Goal: Information Seeking & Learning: Learn about a topic

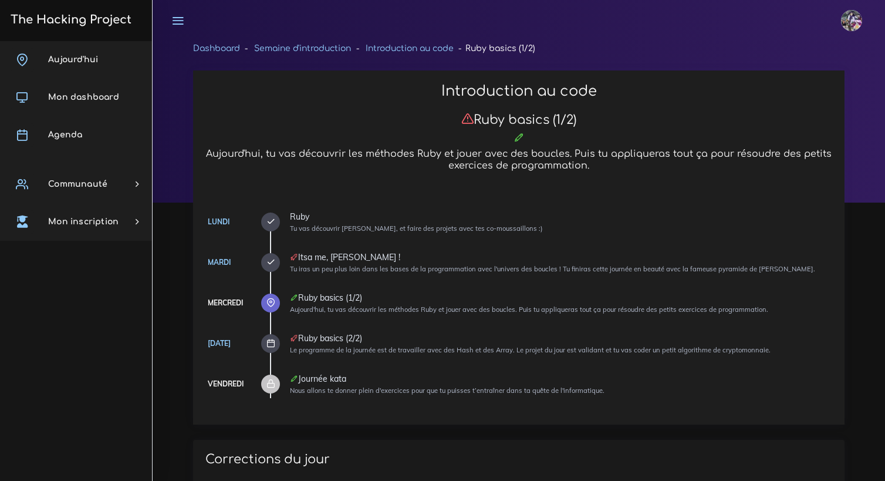
scroll to position [112, 0]
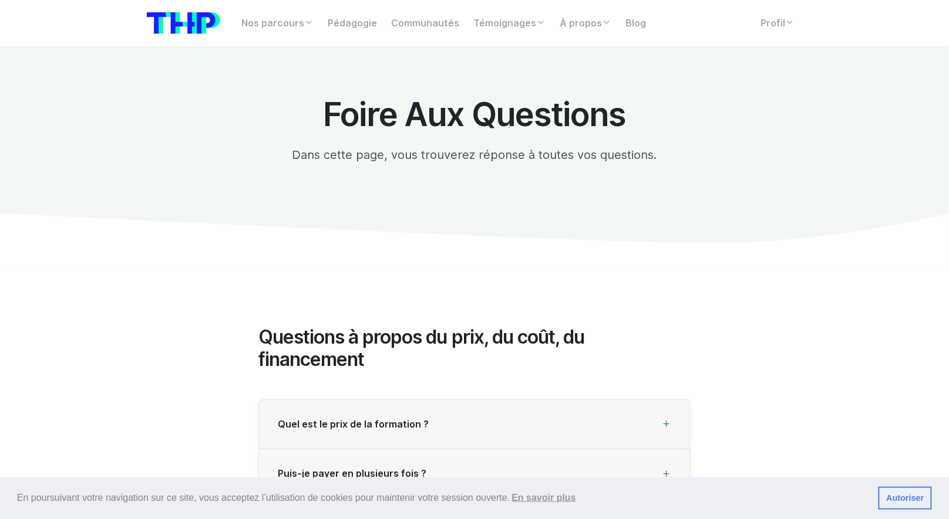
click at [184, 19] on img at bounding box center [183, 23] width 73 height 22
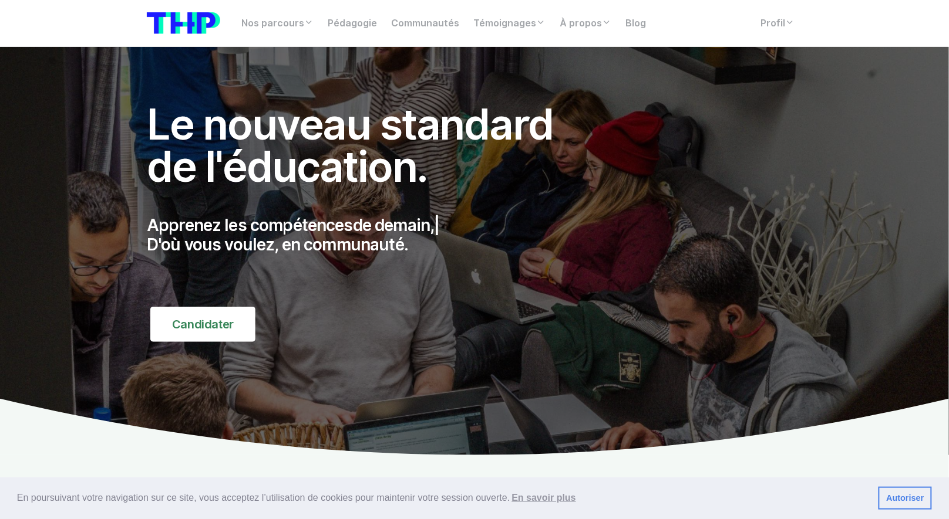
click at [785, 37] on nav "Nos parcours Tous nos parcours index Découvrez votre futur arbre de compétences…" at bounding box center [474, 23] width 949 height 47
click at [763, 28] on link "Profil" at bounding box center [778, 23] width 48 height 23
click at [764, 26] on link "Profil" at bounding box center [778, 23] width 48 height 23
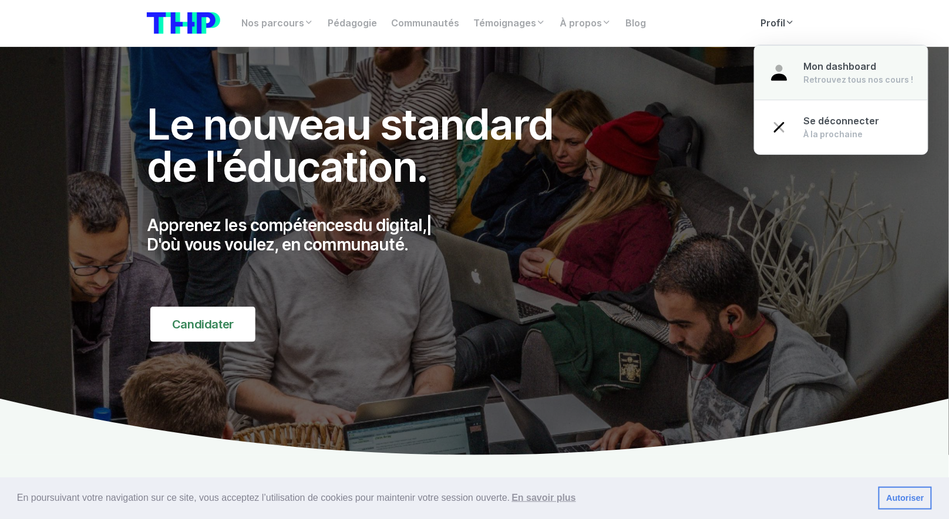
click at [806, 72] on div "Mon dashboard Retrouvez tous nos cours !" at bounding box center [859, 73] width 110 height 26
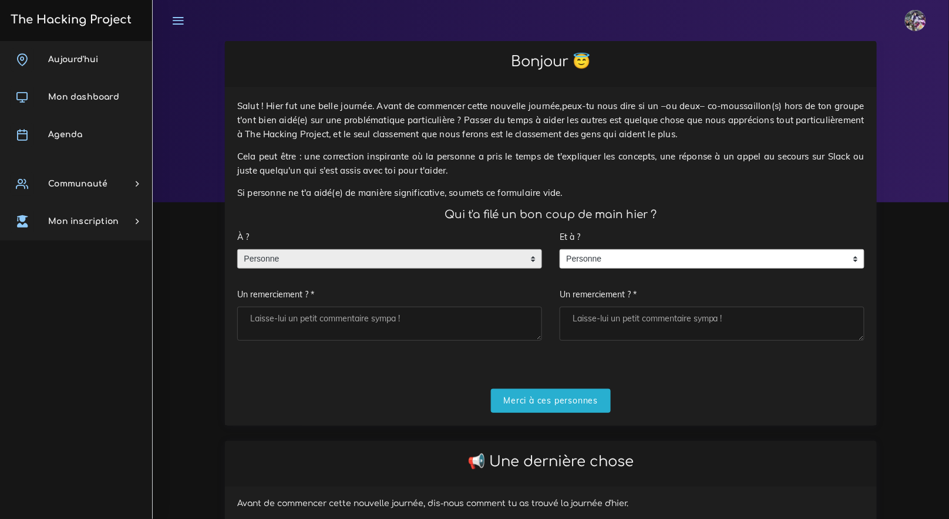
click at [355, 251] on span "Personne" at bounding box center [381, 259] width 286 height 19
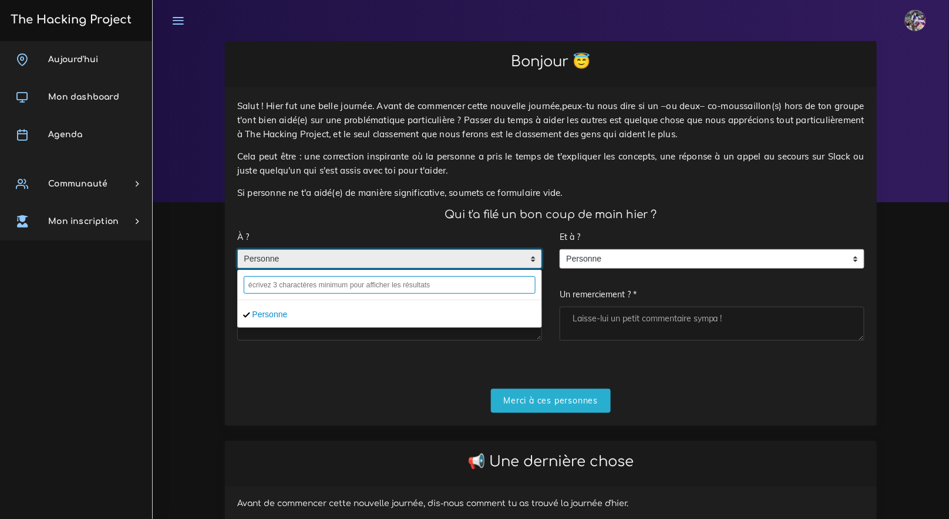
click at [357, 283] on input "text" at bounding box center [390, 285] width 292 height 18
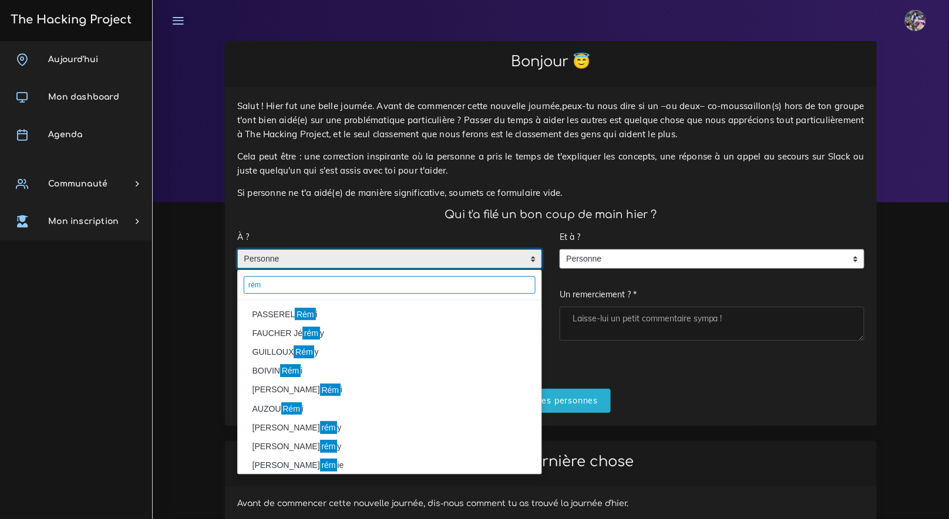
type input "rém"
click at [301, 315] on mark "Rém" at bounding box center [305, 314] width 21 height 13
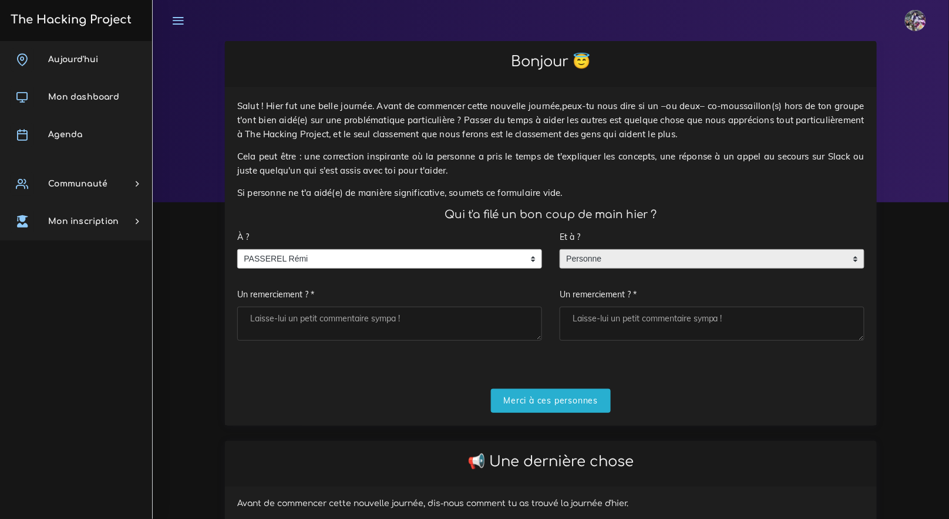
click at [674, 259] on span "Personne" at bounding box center [703, 259] width 286 height 19
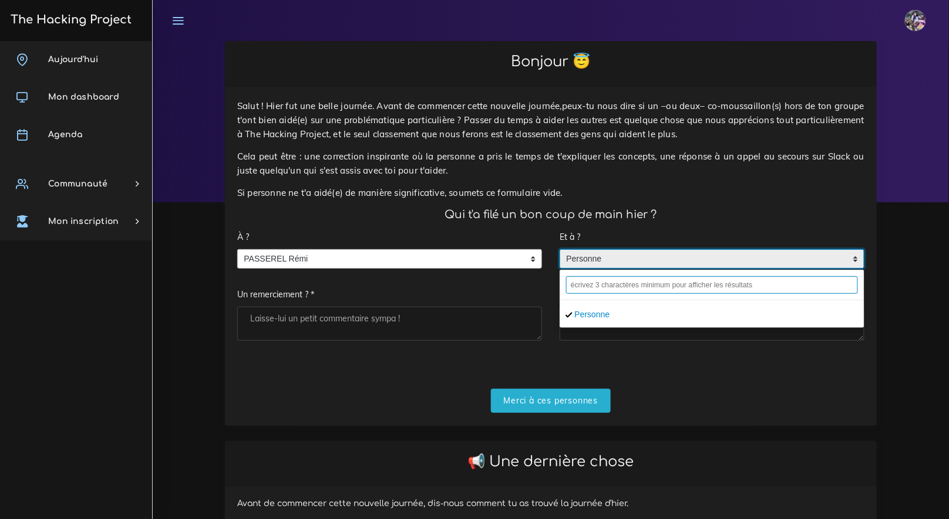
click at [663, 286] on input "text" at bounding box center [712, 285] width 292 height 18
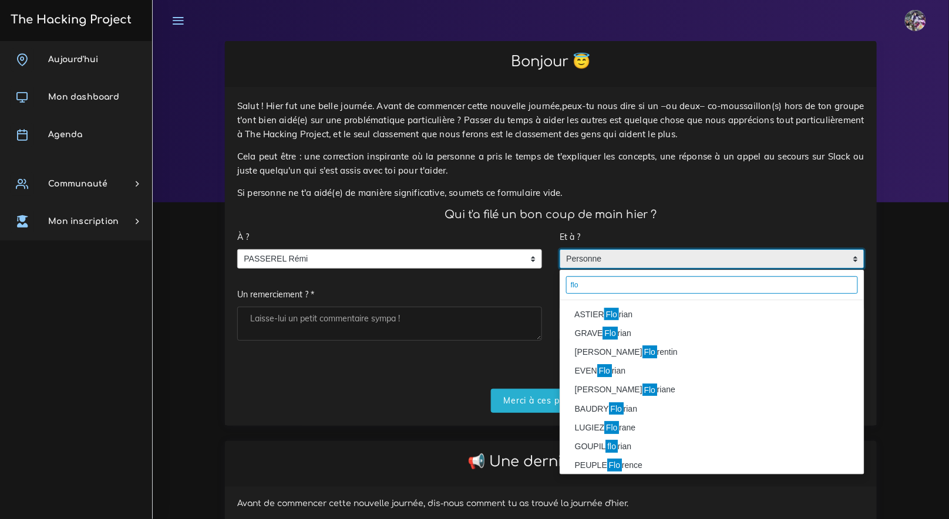
type input "flo"
click at [662, 312] on li "ASTIER Flo rian" at bounding box center [711, 314] width 303 height 19
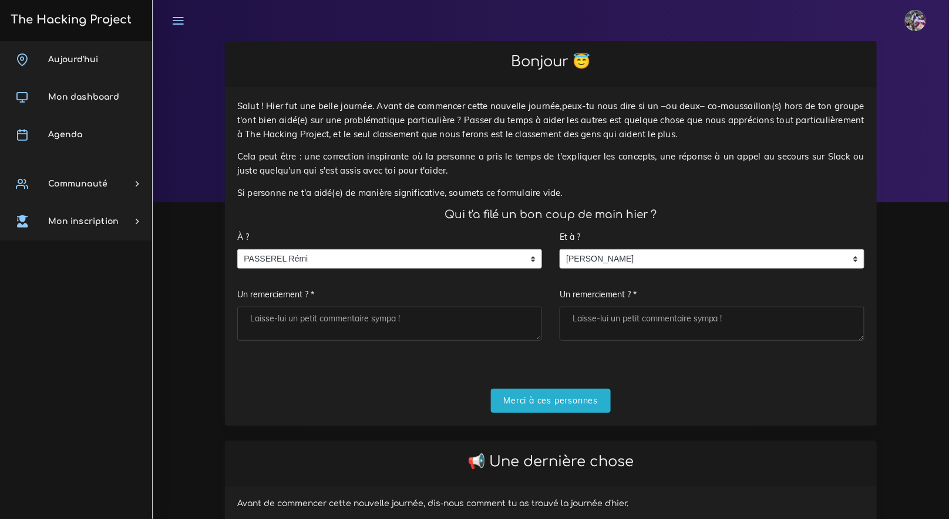
click at [396, 326] on textarea "Un remerciement ? *" at bounding box center [389, 324] width 305 height 34
type textarea "énorme séssion avec rémi, une bonne journée de taff"
click at [599, 330] on textarea "Un remerciement ? *" at bounding box center [711, 324] width 305 height 34
type textarea "énorme séssion avec flo, une bonne journée de taff"
click at [584, 401] on input "Merci à ces personnes" at bounding box center [551, 401] width 120 height 24
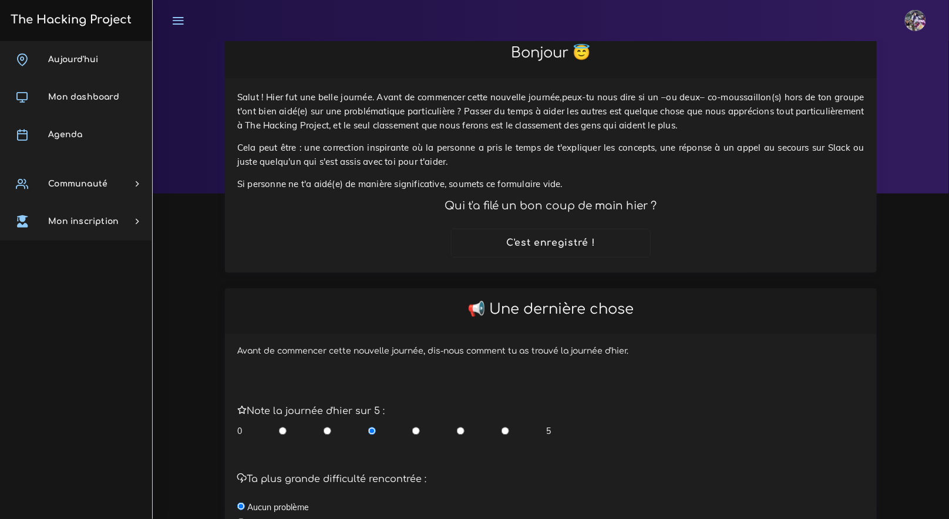
scroll to position [111, 0]
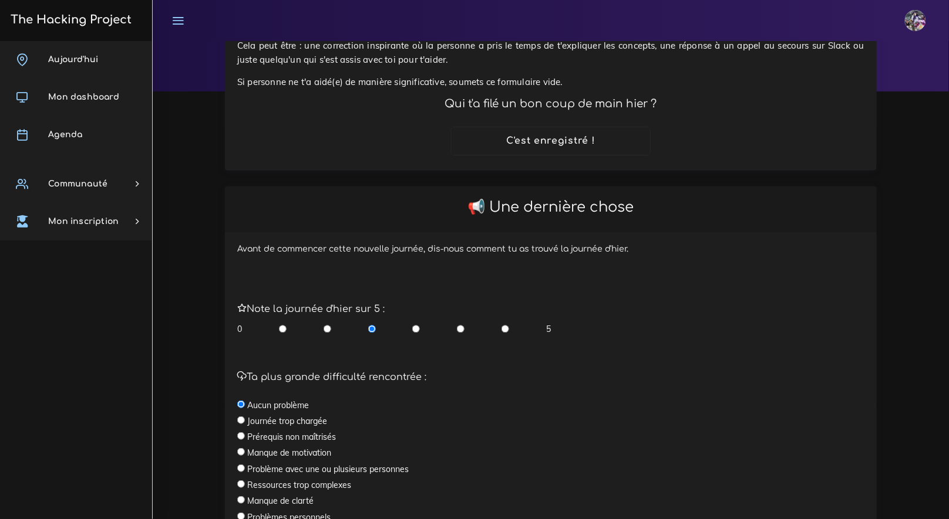
click at [504, 331] on input "radio" at bounding box center [505, 329] width 8 height 12
radio input "true"
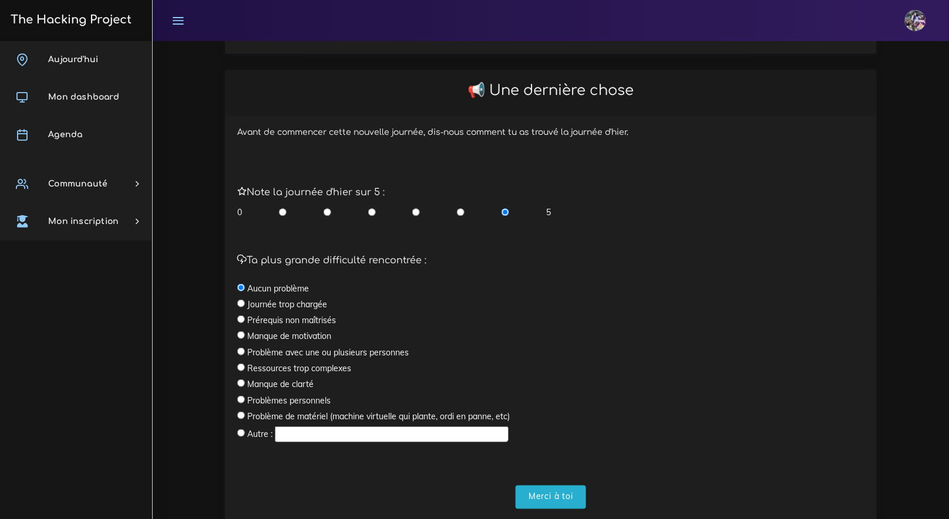
scroll to position [262, 0]
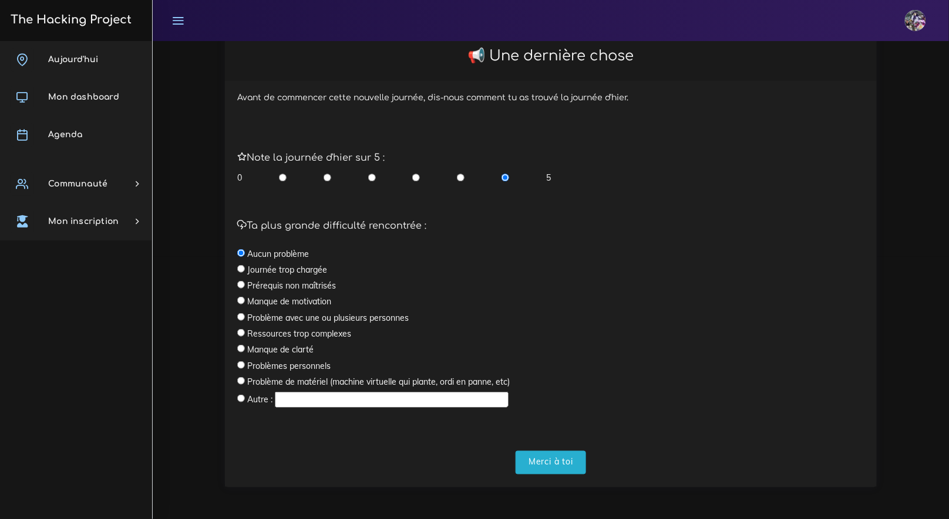
click at [269, 271] on label "Journée trop chargée" at bounding box center [287, 270] width 80 height 12
click at [241, 272] on input "radio" at bounding box center [241, 269] width 8 height 8
radio input "true"
click at [462, 173] on input "radio" at bounding box center [461, 178] width 8 height 12
radio input "true"
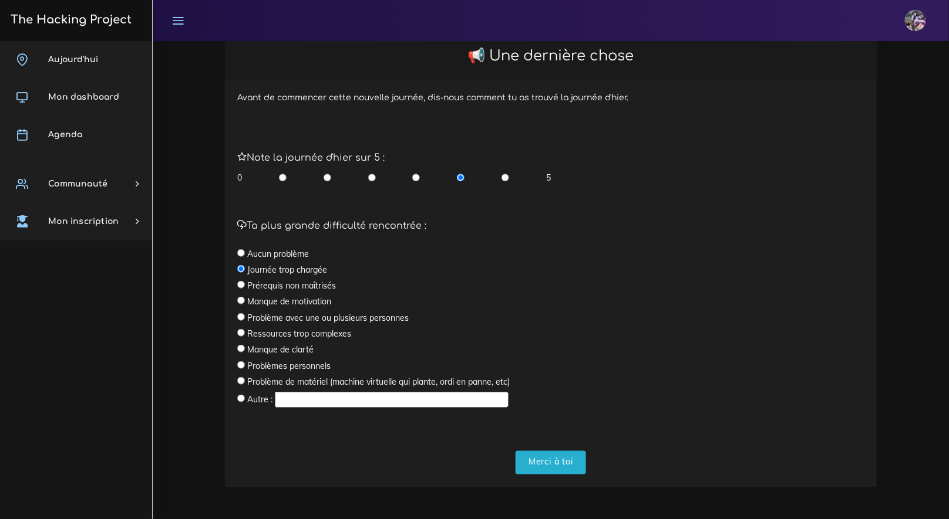
click at [463, 178] on input "radio" at bounding box center [461, 178] width 8 height 12
click at [546, 468] on input "Merci à toi" at bounding box center [550, 463] width 70 height 24
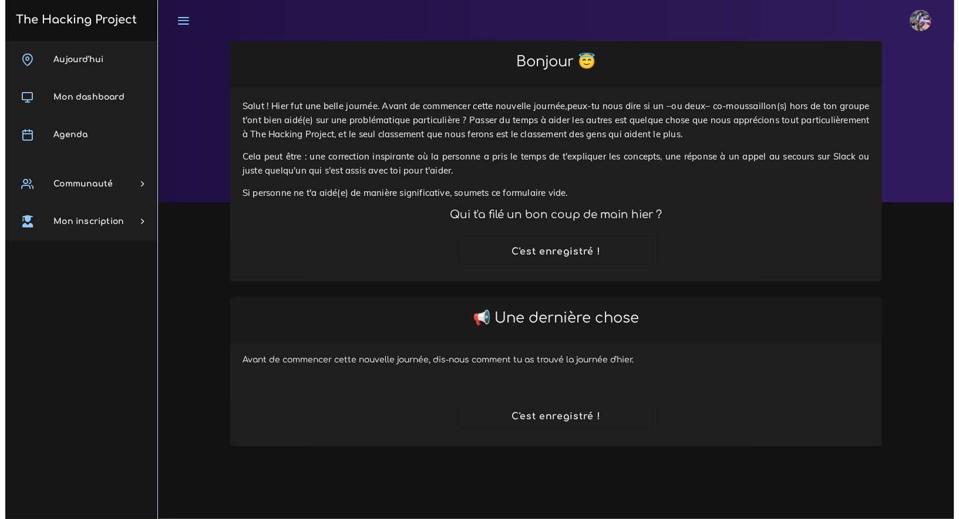
scroll to position [0, 0]
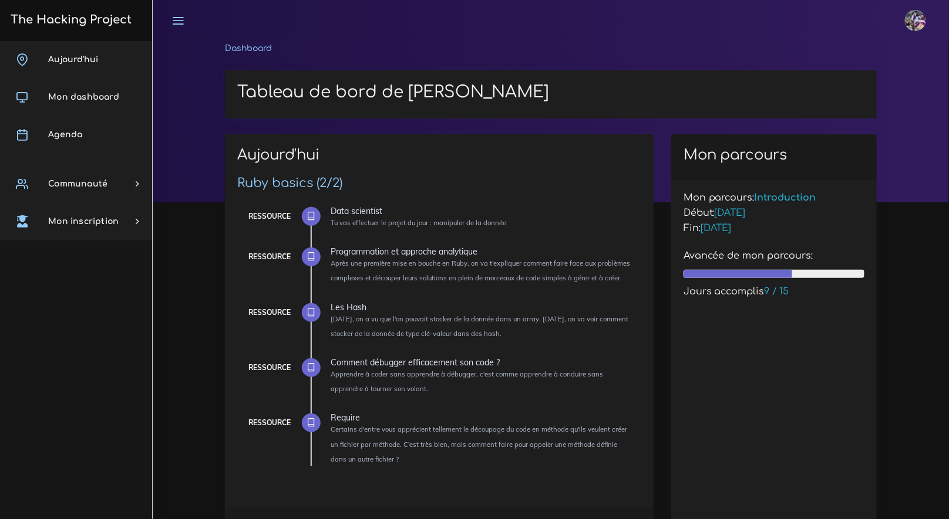
scroll to position [129, 0]
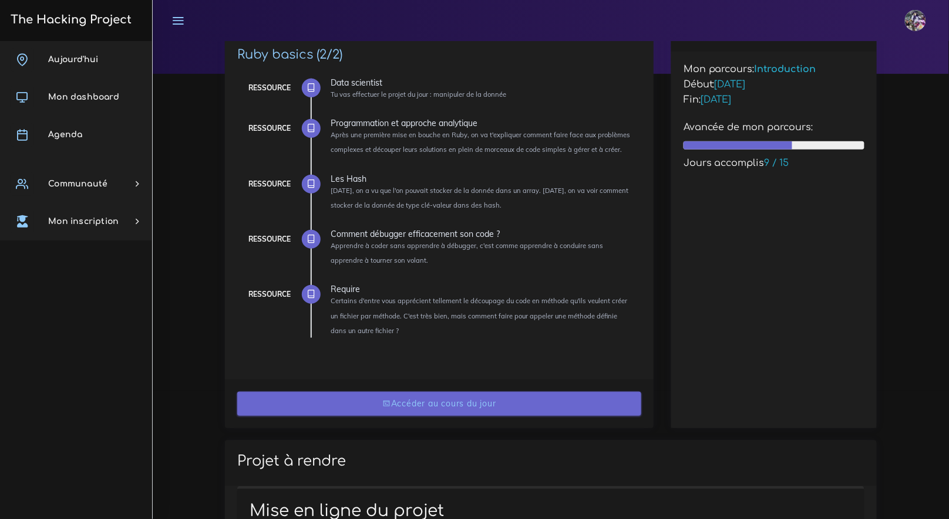
click at [426, 401] on link "Accéder au cours du jour" at bounding box center [439, 404] width 404 height 24
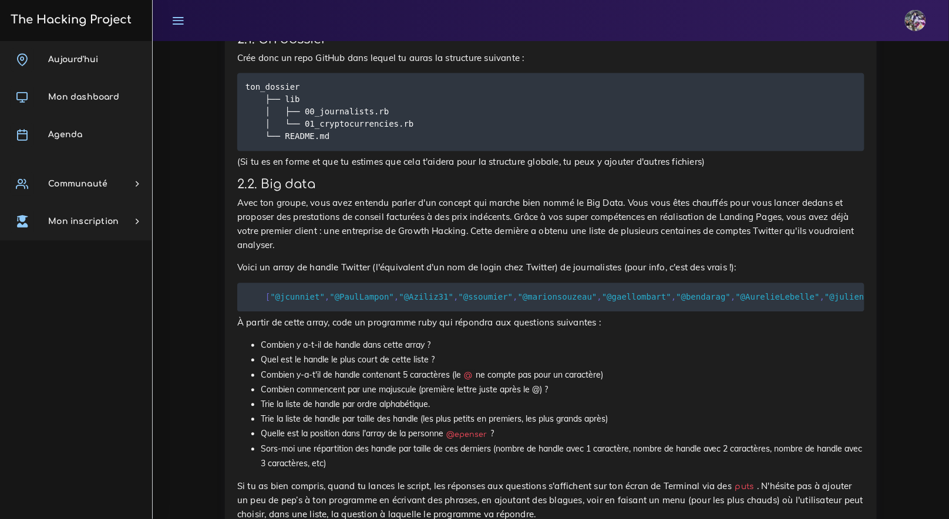
scroll to position [632, 0]
click at [398, 322] on div "Data scientist Tu vas effectuer le projet du jour : manipuler de la donnée 1. I…" at bounding box center [550, 411] width 627 height 1081
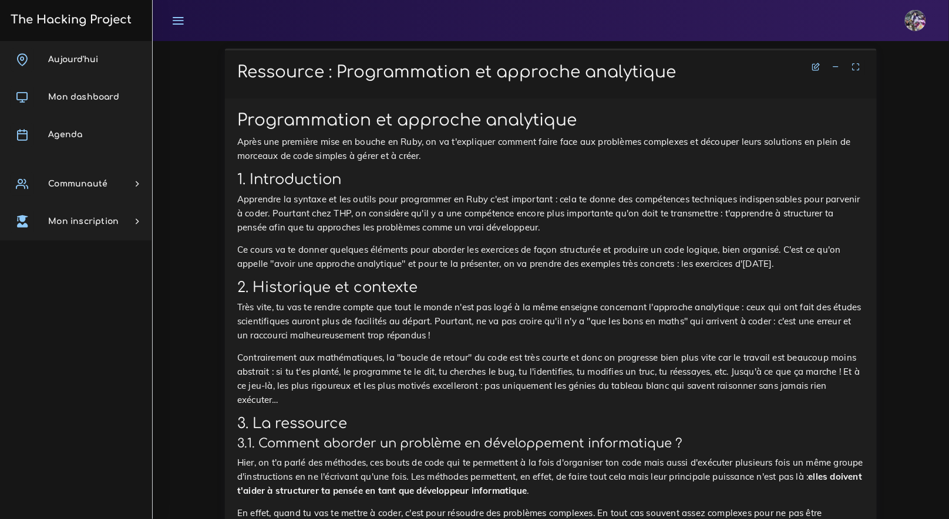
scroll to position [1538, 0]
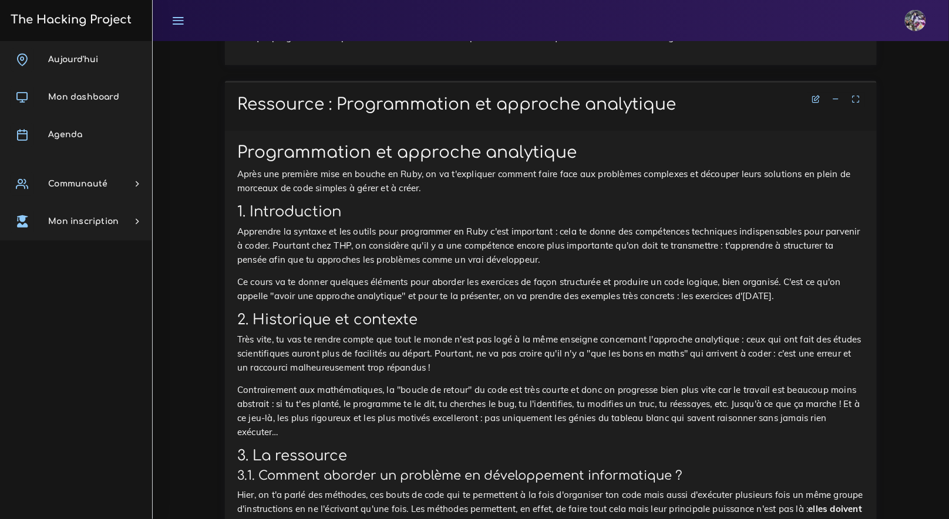
click at [832, 105] on link at bounding box center [836, 100] width 18 height 11
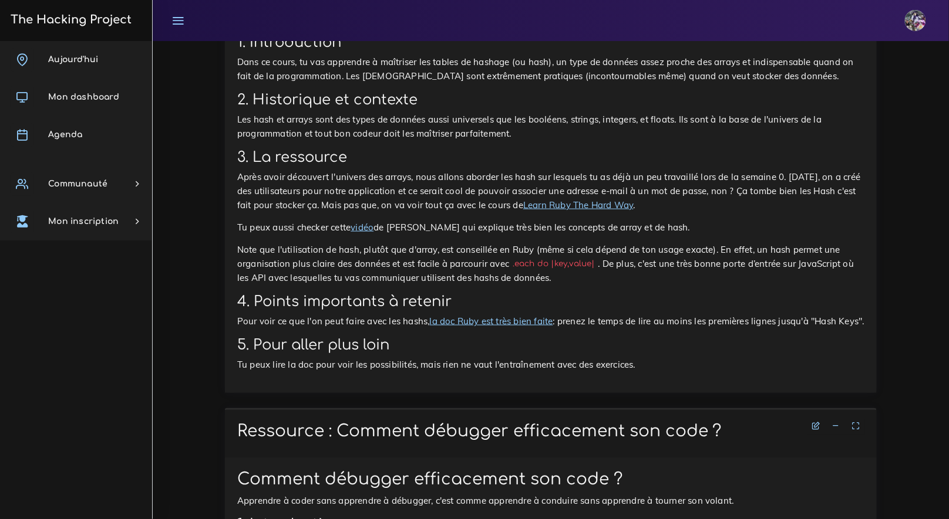
scroll to position [1776, 0]
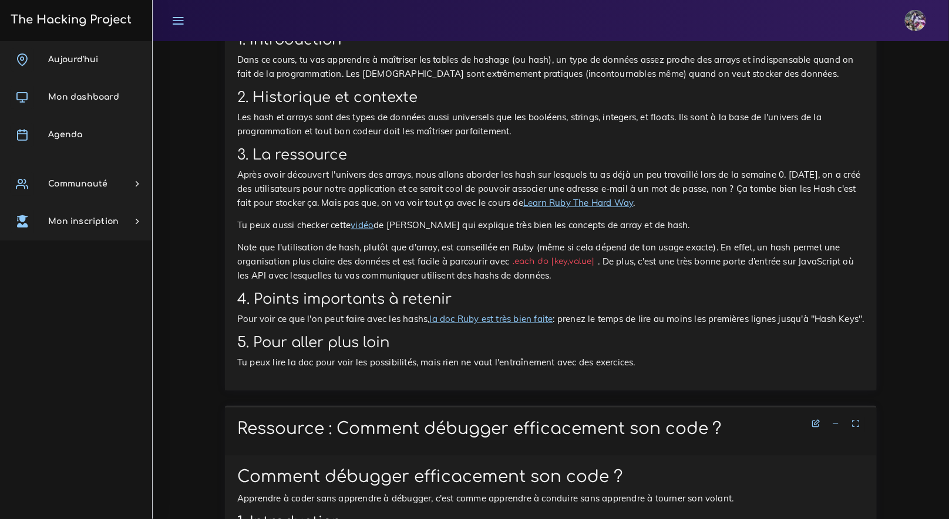
click at [365, 231] on link "vidéo" at bounding box center [361, 225] width 23 height 11
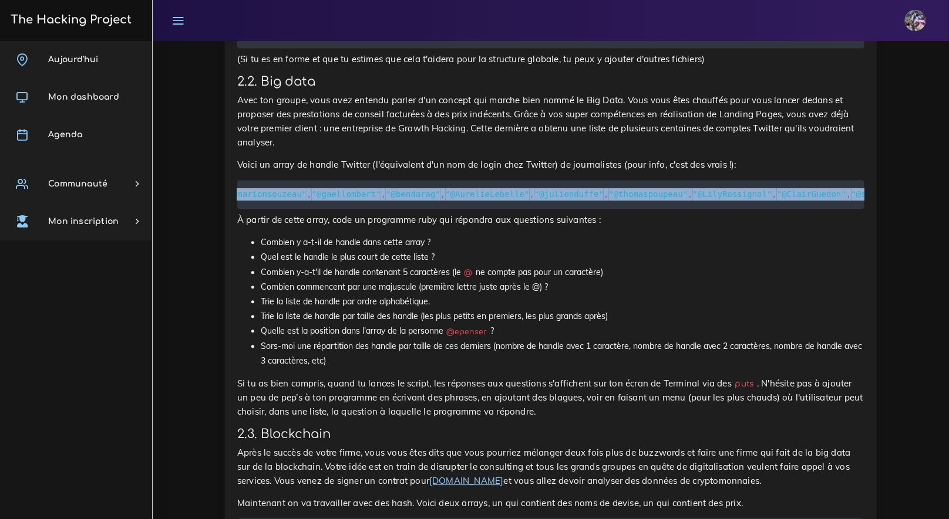
scroll to position [0, 856]
drag, startPoint x: 262, startPoint y: 195, endPoint x: 928, endPoint y: 212, distance: 665.8
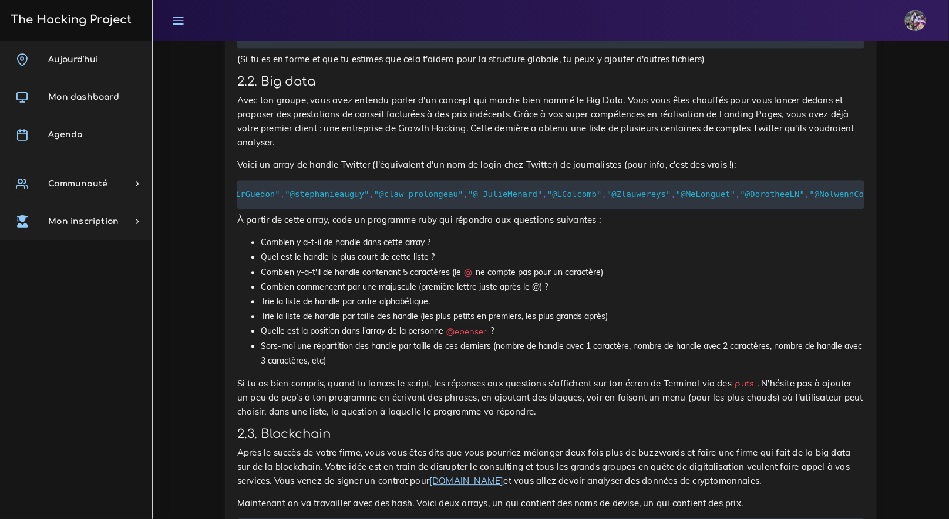
click at [502, 222] on div "Data scientist Tu vas effectuer le projet du jour : manipuler de la donnée 1. I…" at bounding box center [550, 308] width 627 height 1081
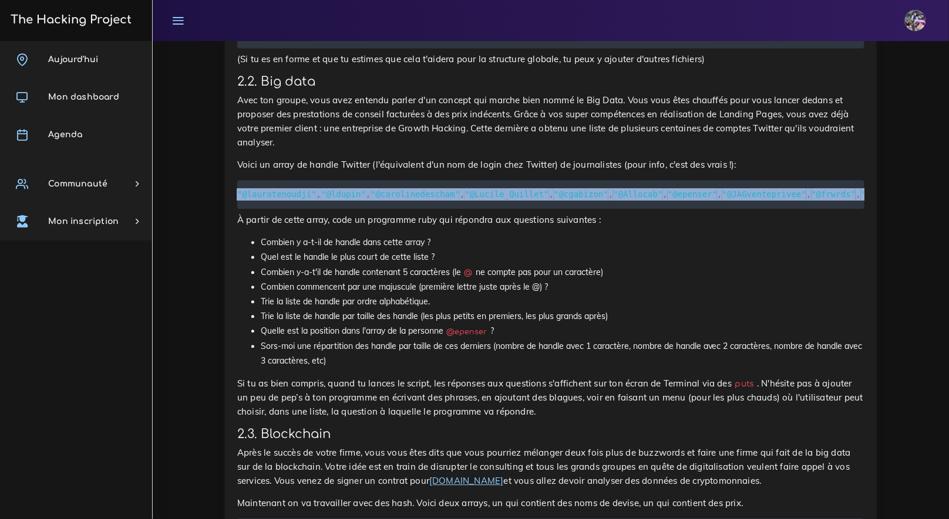
scroll to position [0, 27276]
drag, startPoint x: 265, startPoint y: 197, endPoint x: 880, endPoint y: 199, distance: 614.6
click at [880, 199] on div "Projets : Data scientist Data scientist Tu vas effectuer le projet du jour : ma…" at bounding box center [550, 295] width 669 height 1180
copy code "[ "@jcunniet" , "@PaulLampon" , "@Aziliz31" , "@ssoumier" , "@marionsouzeau" , …"
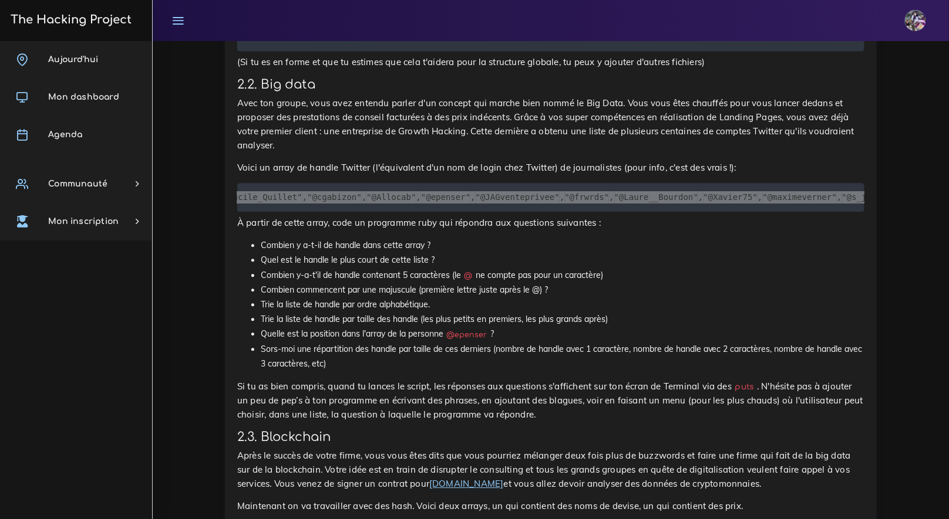
scroll to position [713, 0]
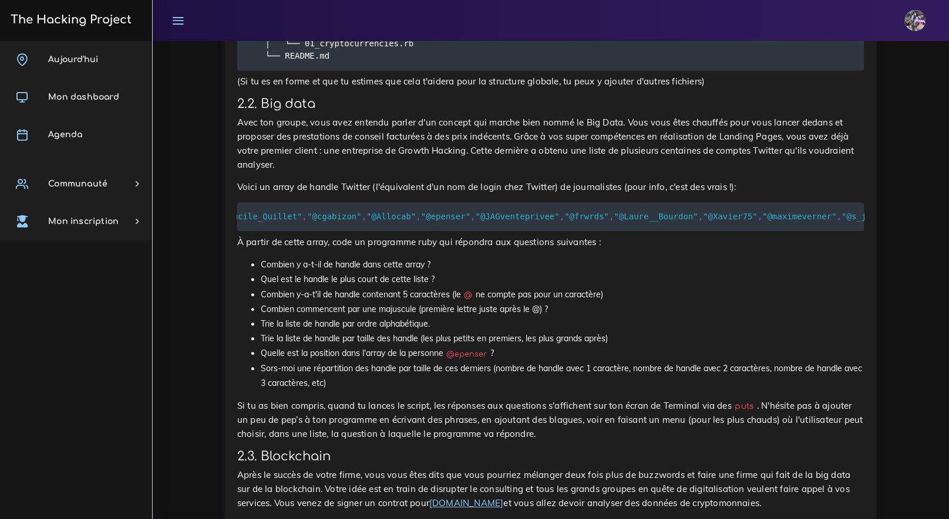
click at [261, 272] on li "Combien y a-t-il de handle dans cette array ?" at bounding box center [562, 265] width 603 height 15
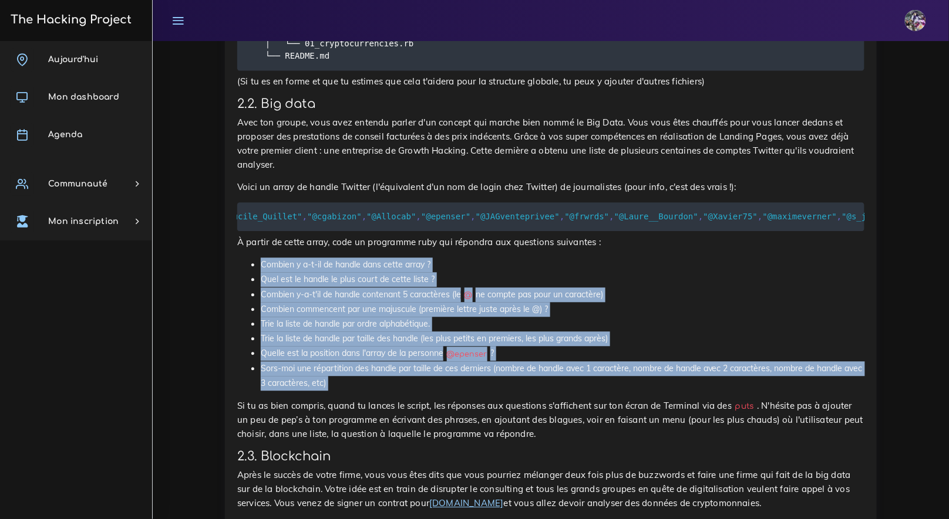
drag, startPoint x: 252, startPoint y: 276, endPoint x: 311, endPoint y: 406, distance: 142.4
click at [311, 406] on div "Data scientist Tu vas effectuer le projet du jour : manipuler de la donnée 1. I…" at bounding box center [550, 330] width 627 height 1081
copy div "Combien y a-t-il de handle dans cette array ? Quel est le handle le plus court …"
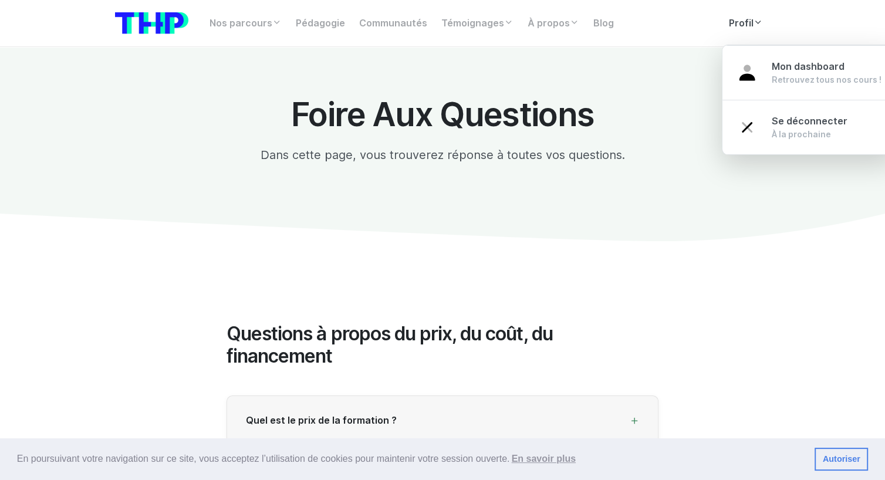
drag, startPoint x: 731, startPoint y: 19, endPoint x: 747, endPoint y: 43, distance: 29.6
click at [730, 19] on link "Profil" at bounding box center [746, 23] width 48 height 23
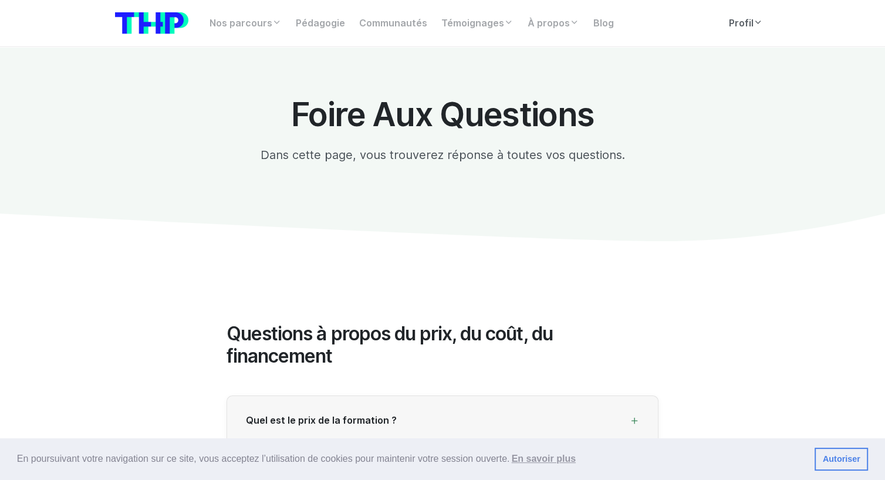
click at [738, 19] on link "Profil" at bounding box center [746, 23] width 48 height 23
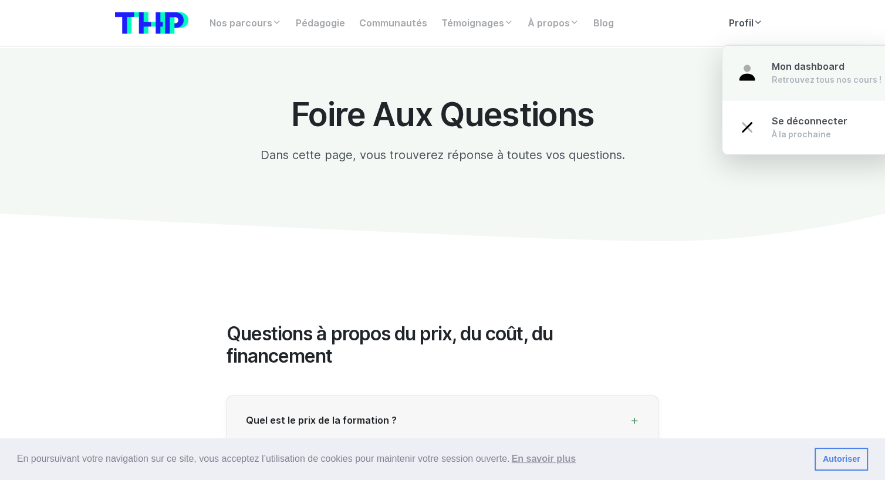
click at [777, 70] on span "Mon dashboard" at bounding box center [808, 66] width 73 height 11
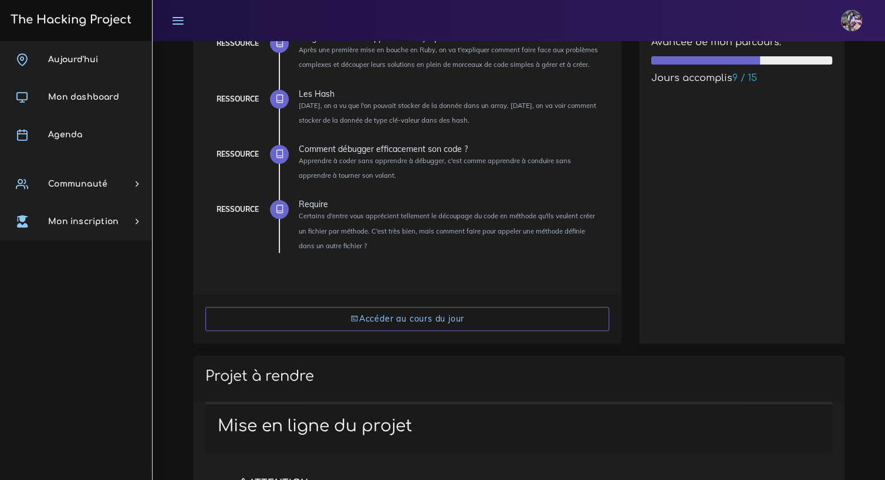
scroll to position [301, 0]
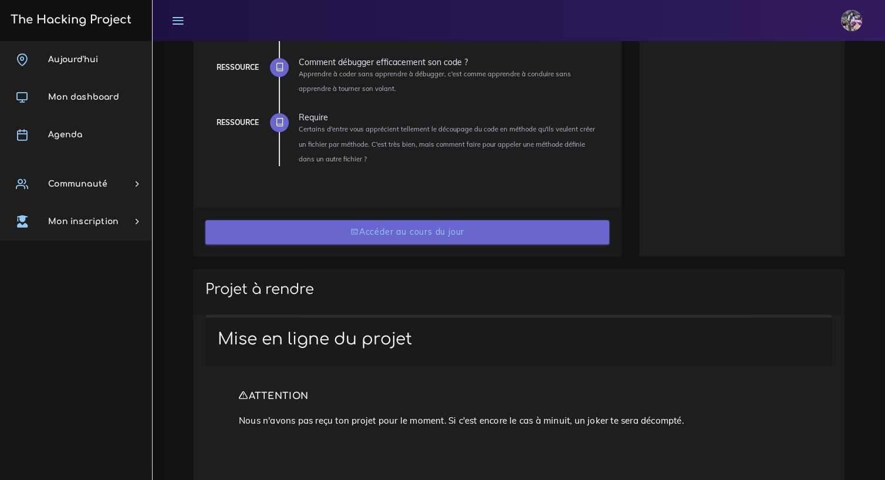
click at [377, 225] on link "Accéder au cours du jour" at bounding box center [407, 232] width 404 height 24
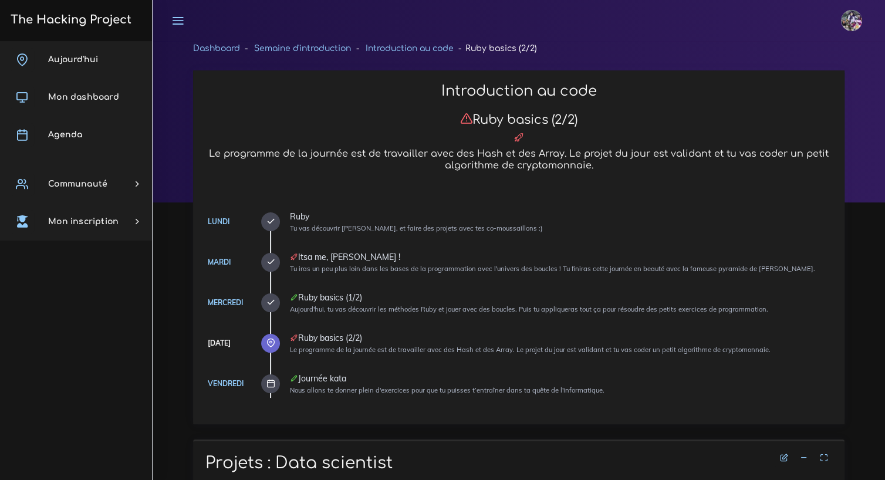
click at [274, 306] on icon at bounding box center [270, 302] width 9 height 9
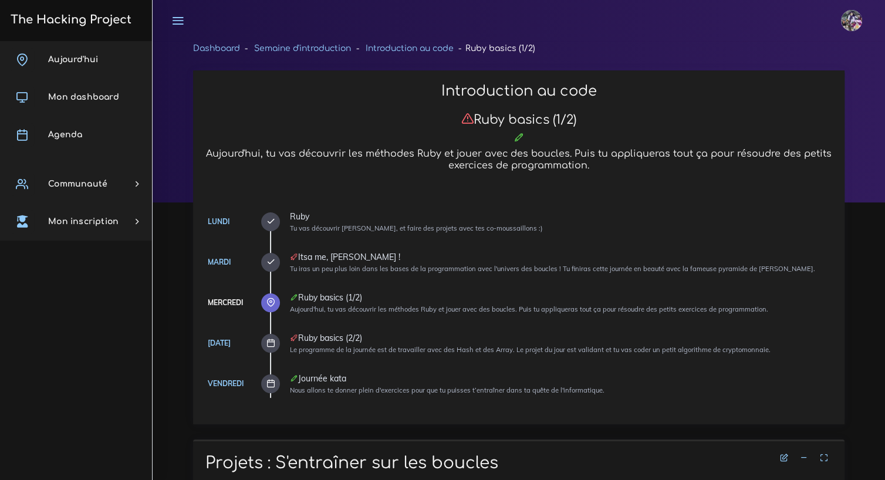
click at [274, 349] on div at bounding box center [270, 343] width 19 height 19
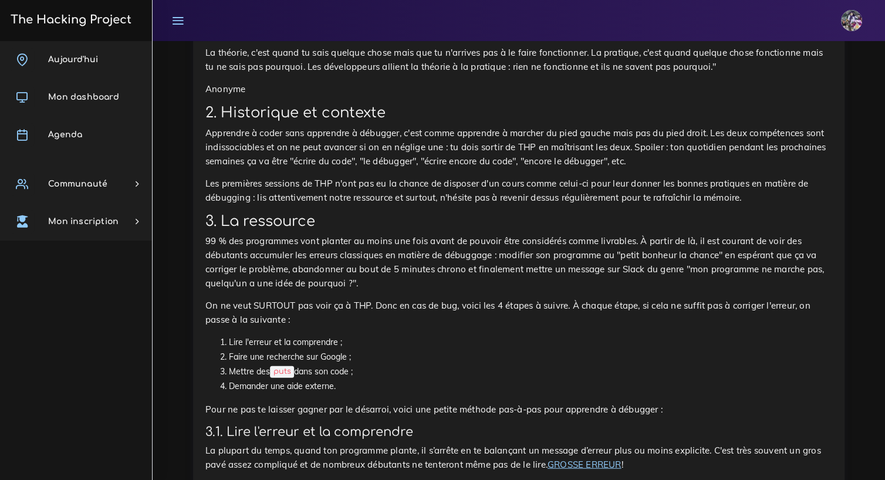
scroll to position [6131, 0]
